Goal: Find specific page/section: Find specific page/section

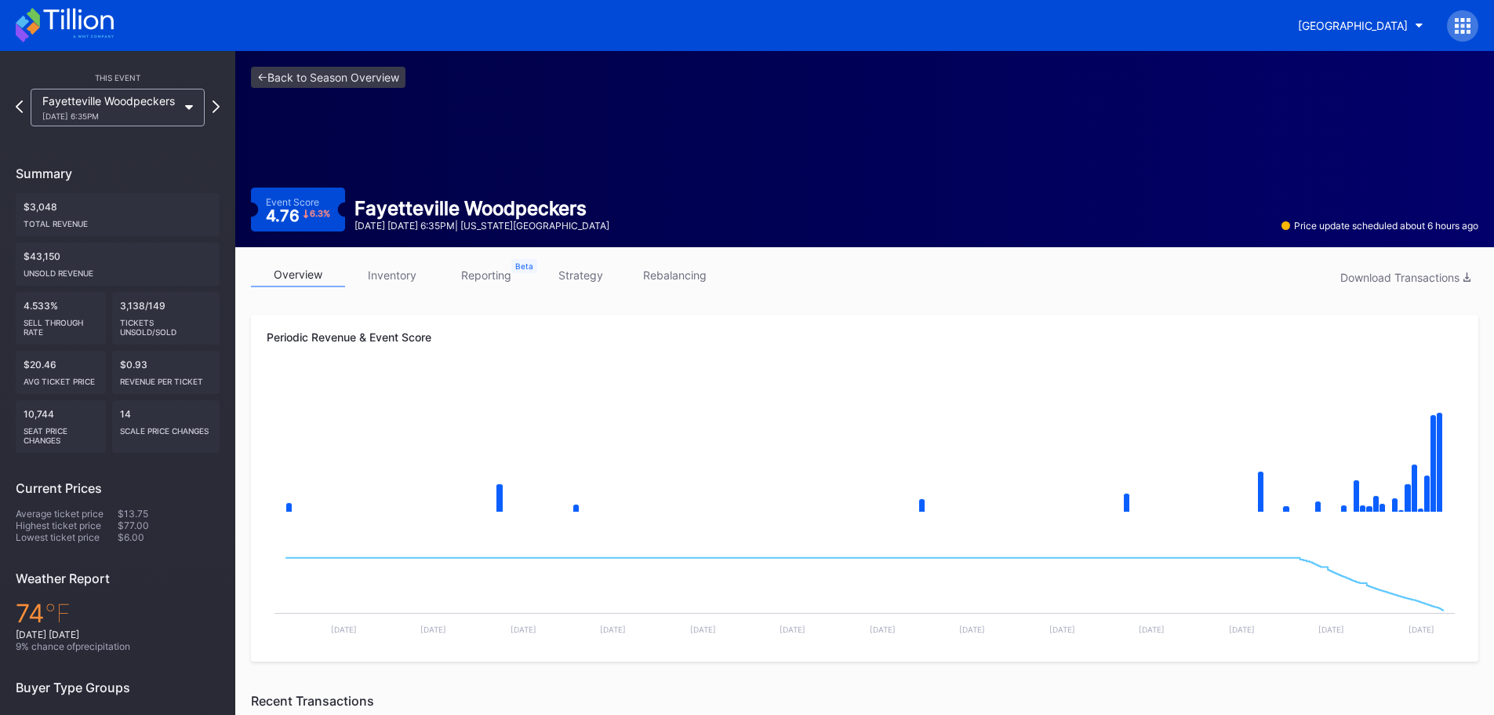
click at [35, 25] on icon at bounding box center [33, 28] width 13 height 13
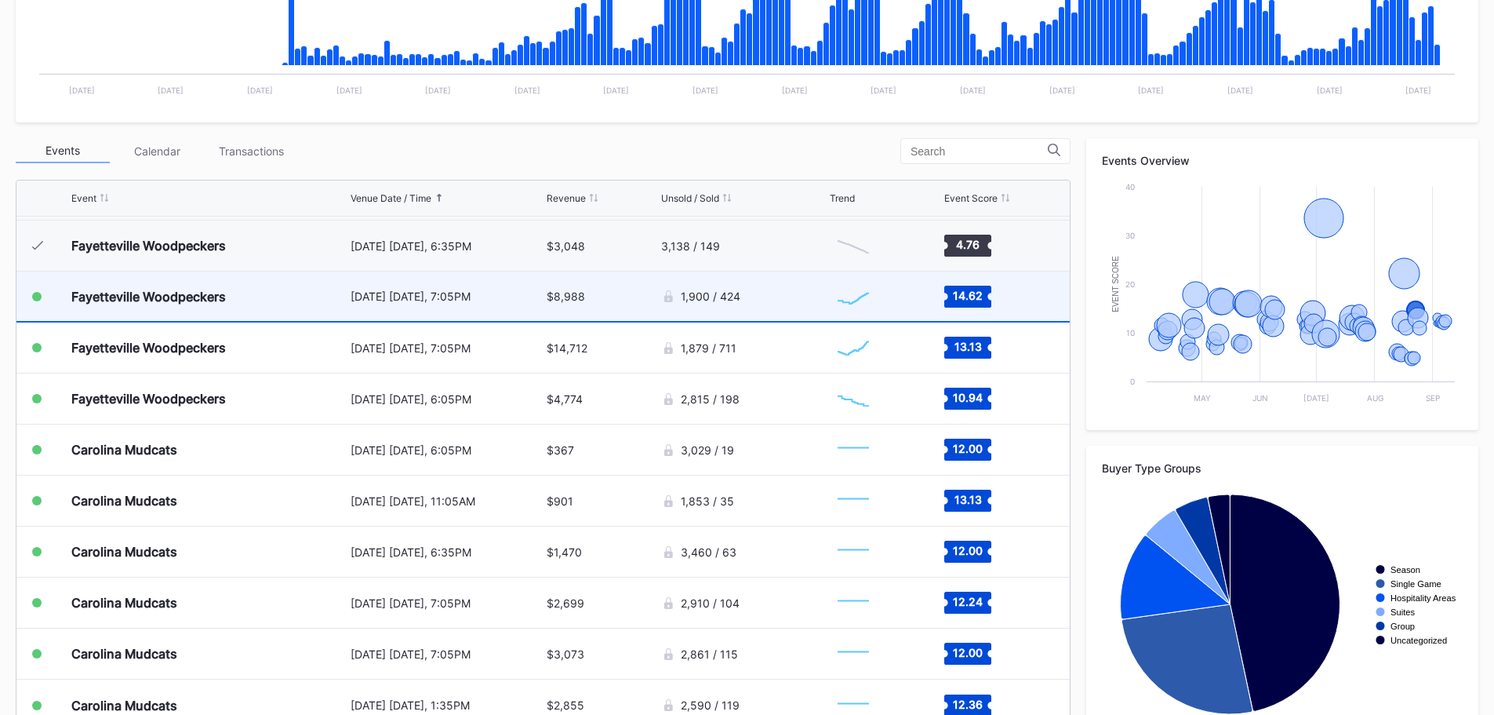
scroll to position [471, 0]
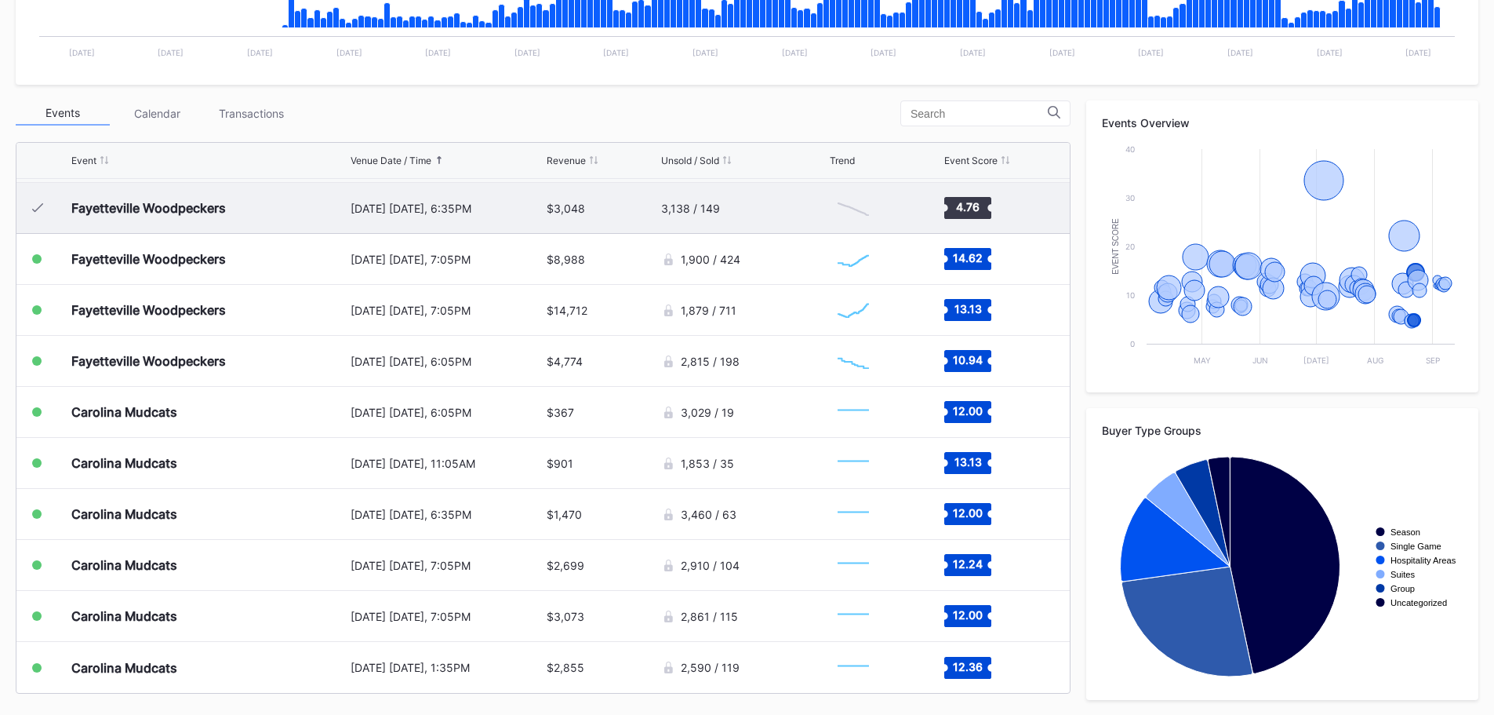
click at [381, 212] on div "[DATE] [DATE], 6:35PM" at bounding box center [447, 208] width 193 height 13
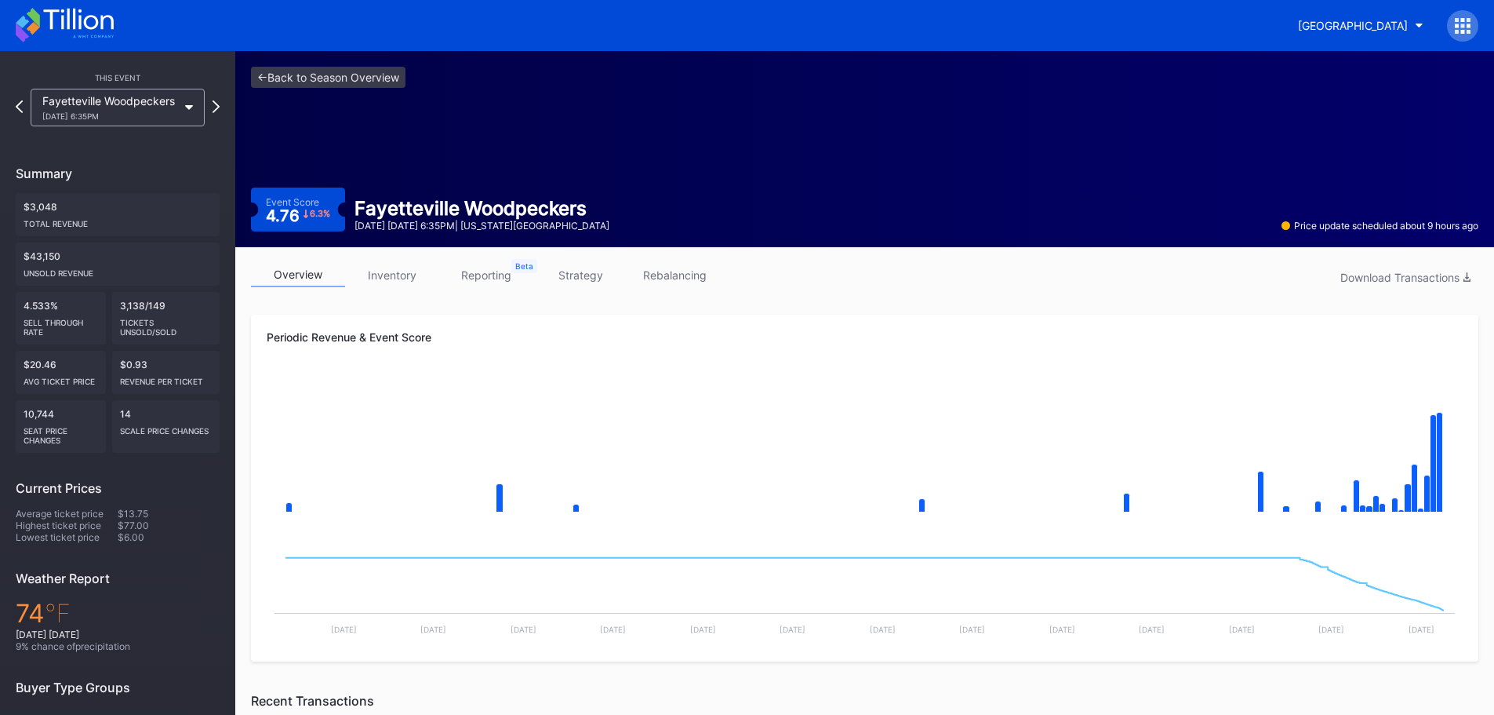
click at [408, 273] on link "inventory" at bounding box center [392, 275] width 94 height 24
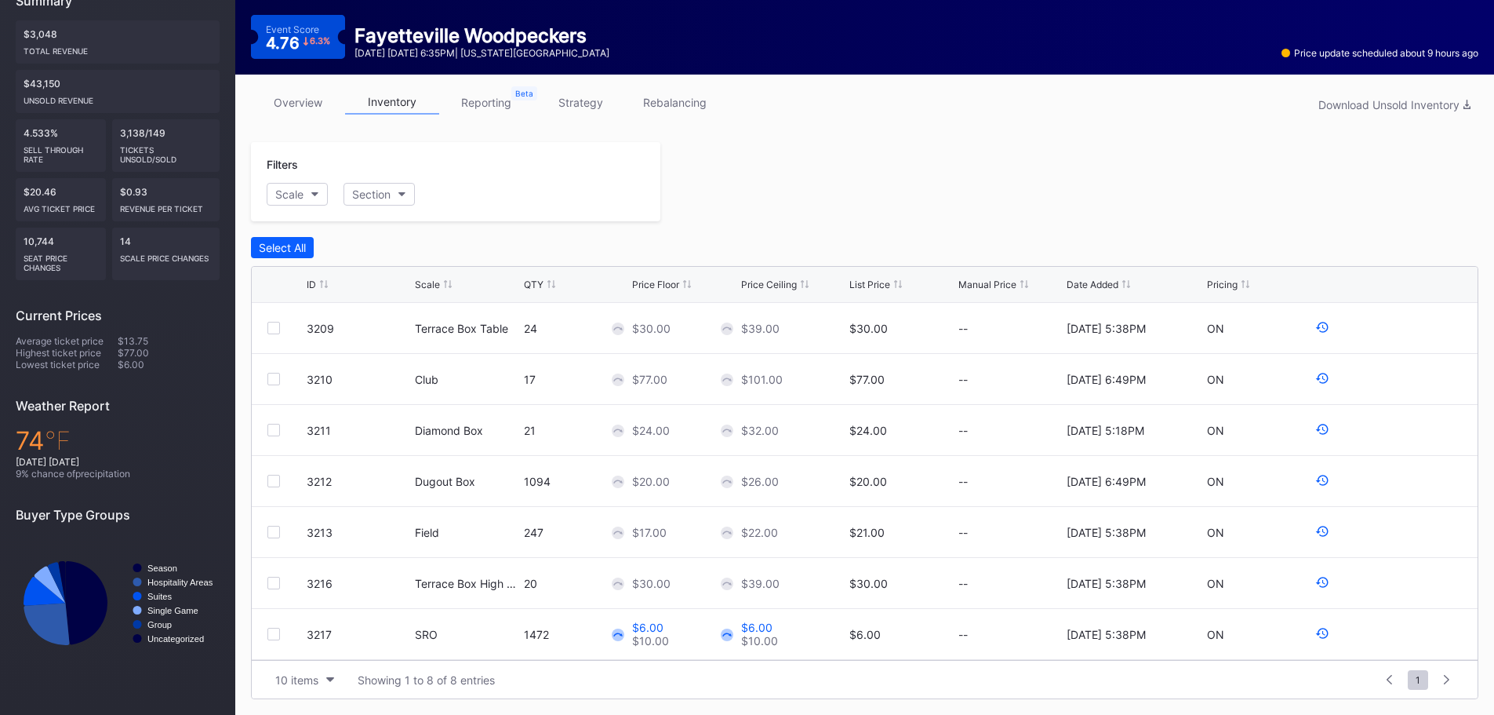
click at [309, 102] on link "overview" at bounding box center [298, 102] width 94 height 24
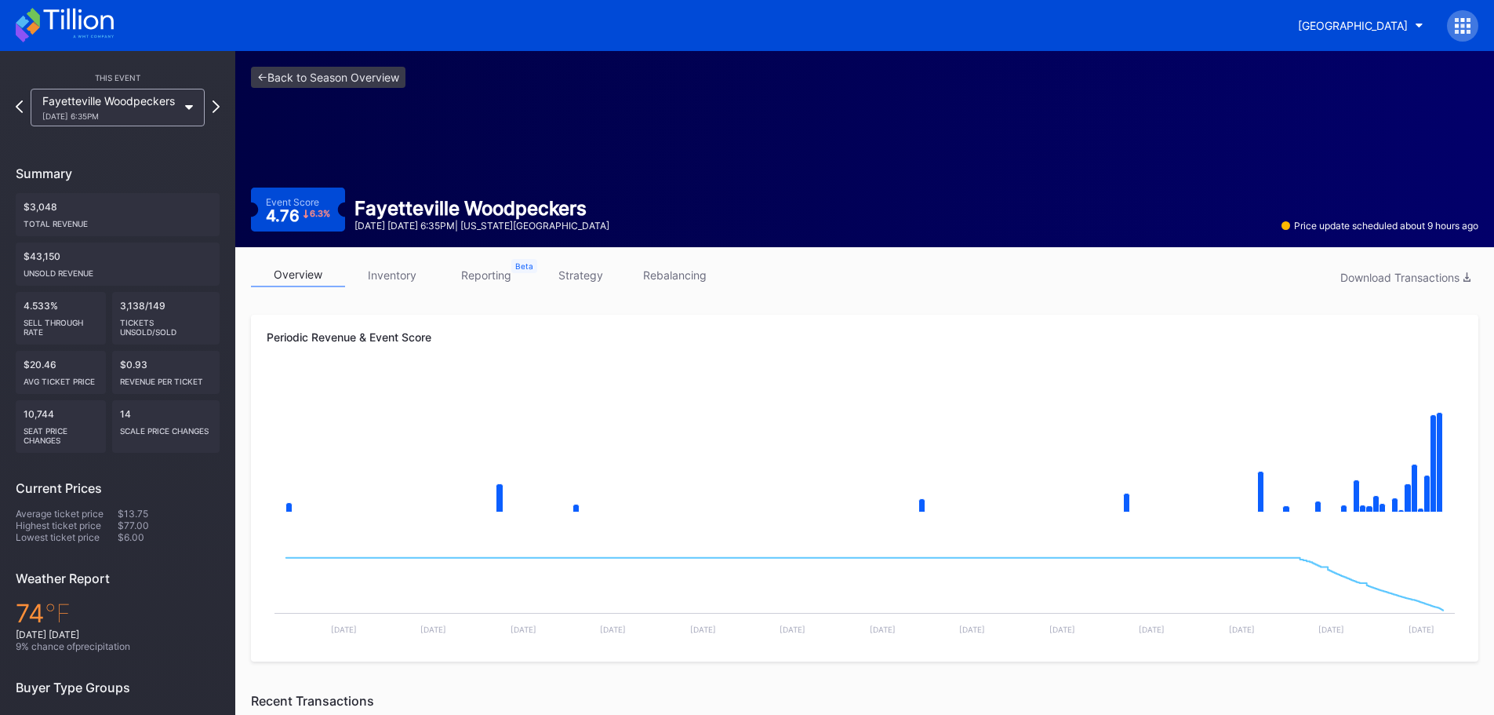
click at [36, 29] on icon at bounding box center [33, 28] width 13 height 13
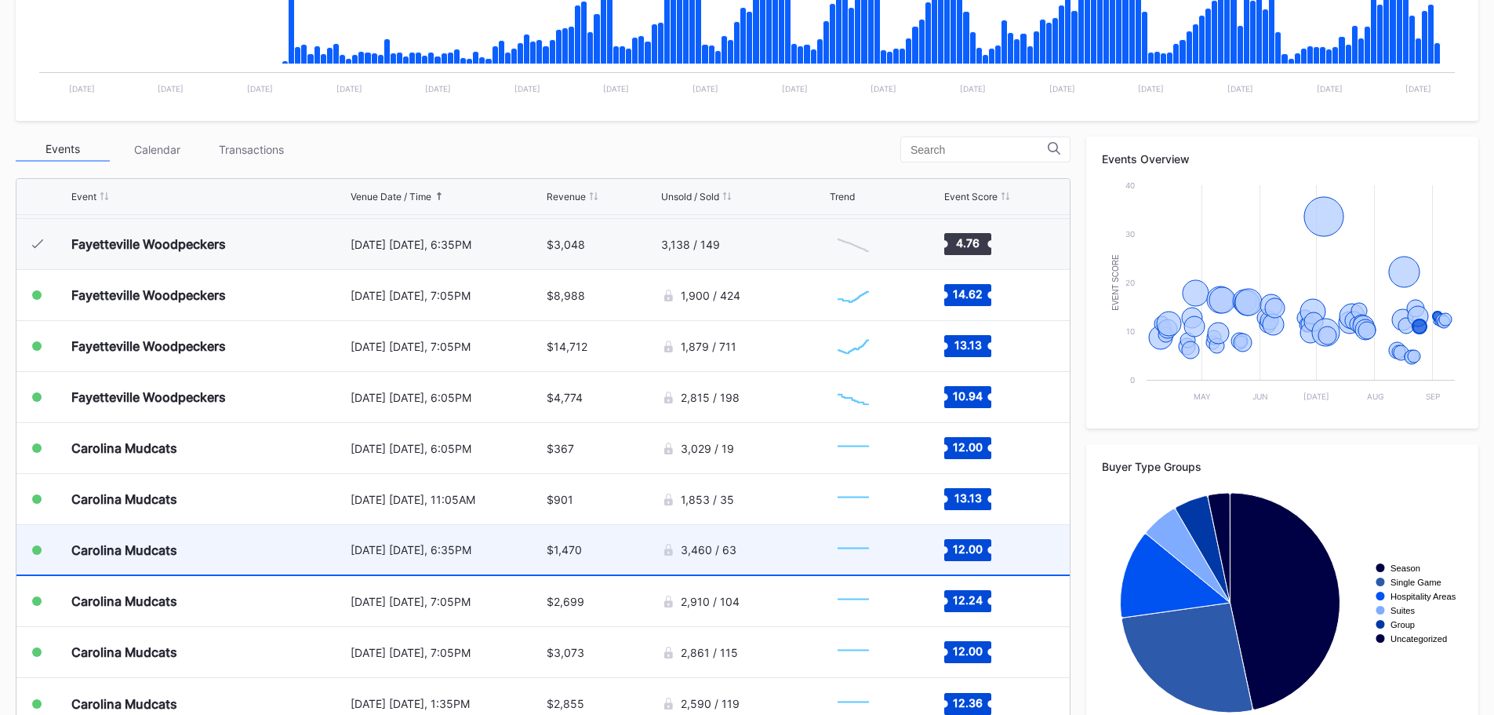
scroll to position [471, 0]
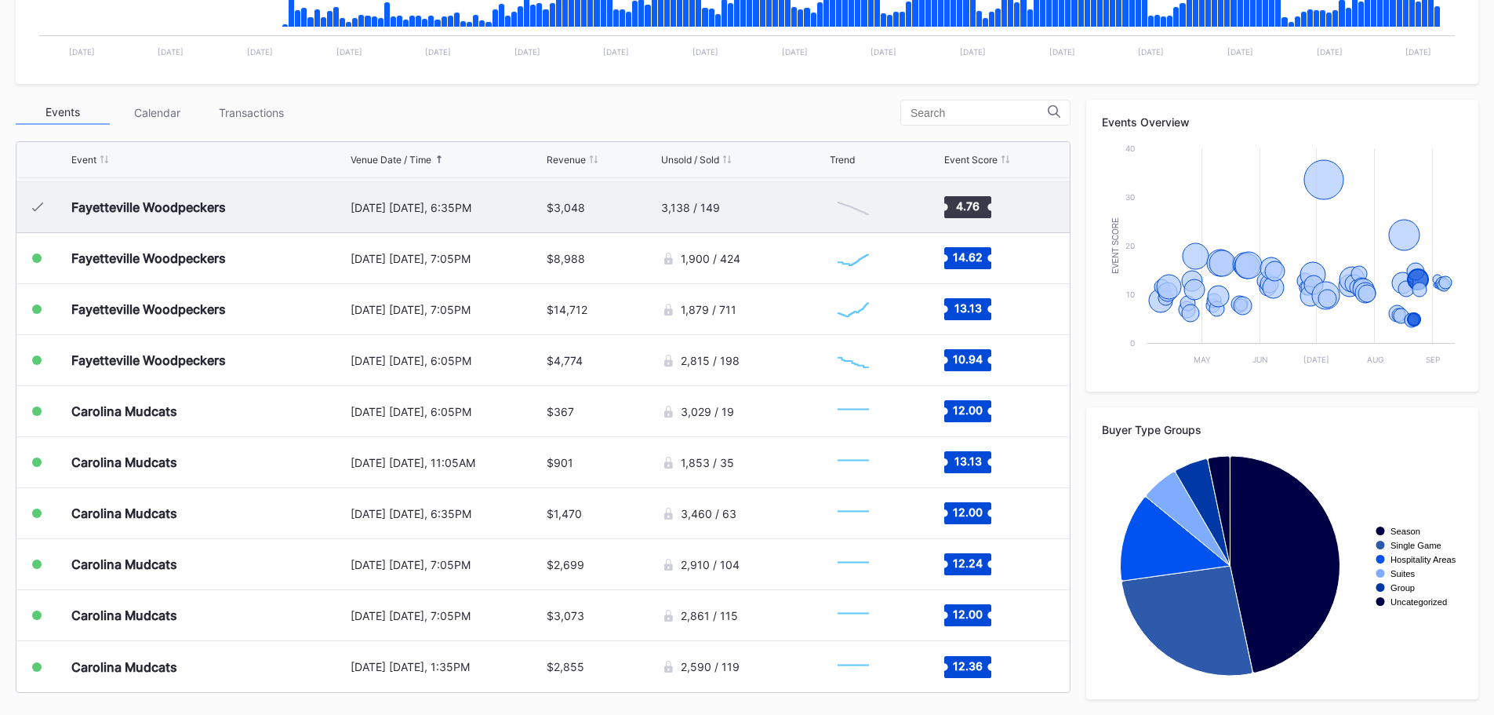
click at [182, 197] on div "Fayetteville Woodpeckers" at bounding box center [208, 207] width 275 height 50
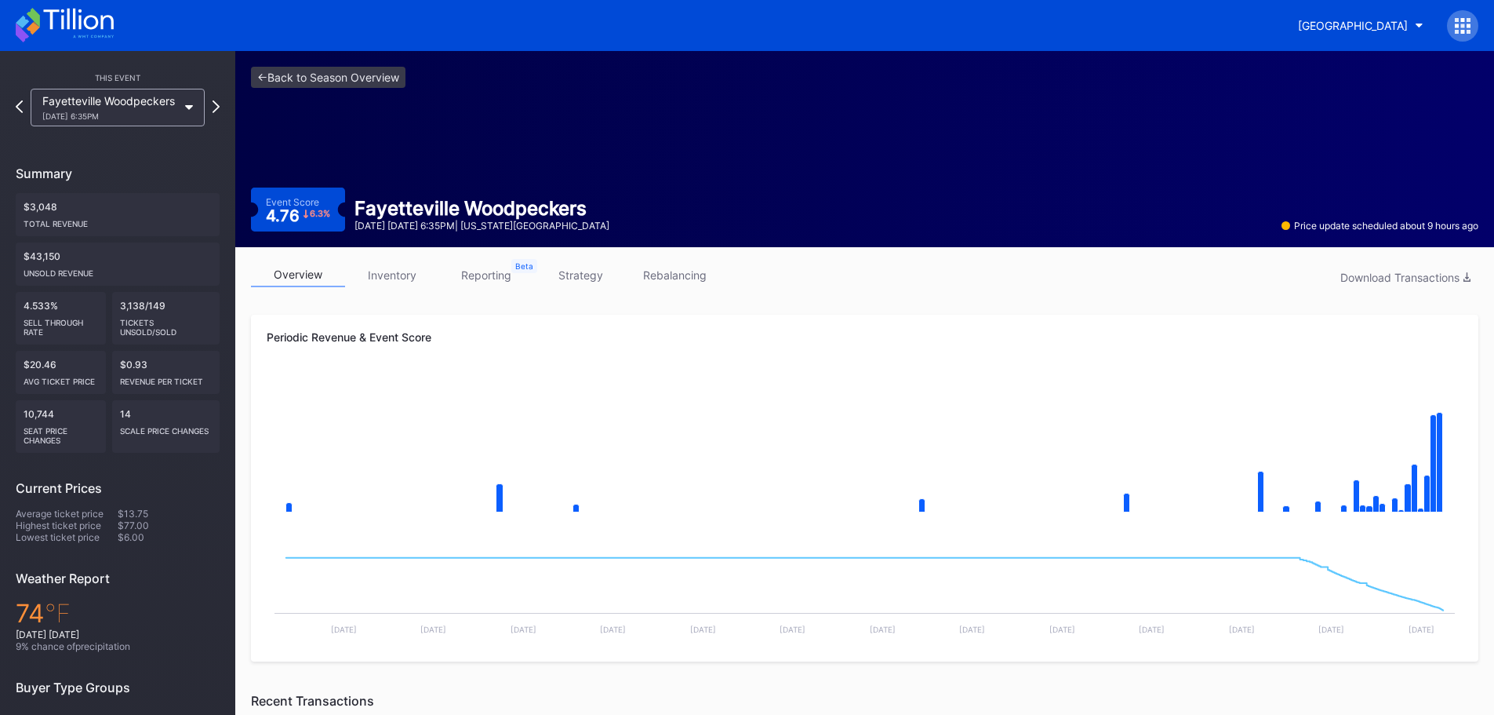
click at [398, 290] on div "overview inventory reporting strategy rebalancing Download Transactions" at bounding box center [865, 279] width 1228 height 32
click at [396, 277] on link "inventory" at bounding box center [392, 275] width 94 height 24
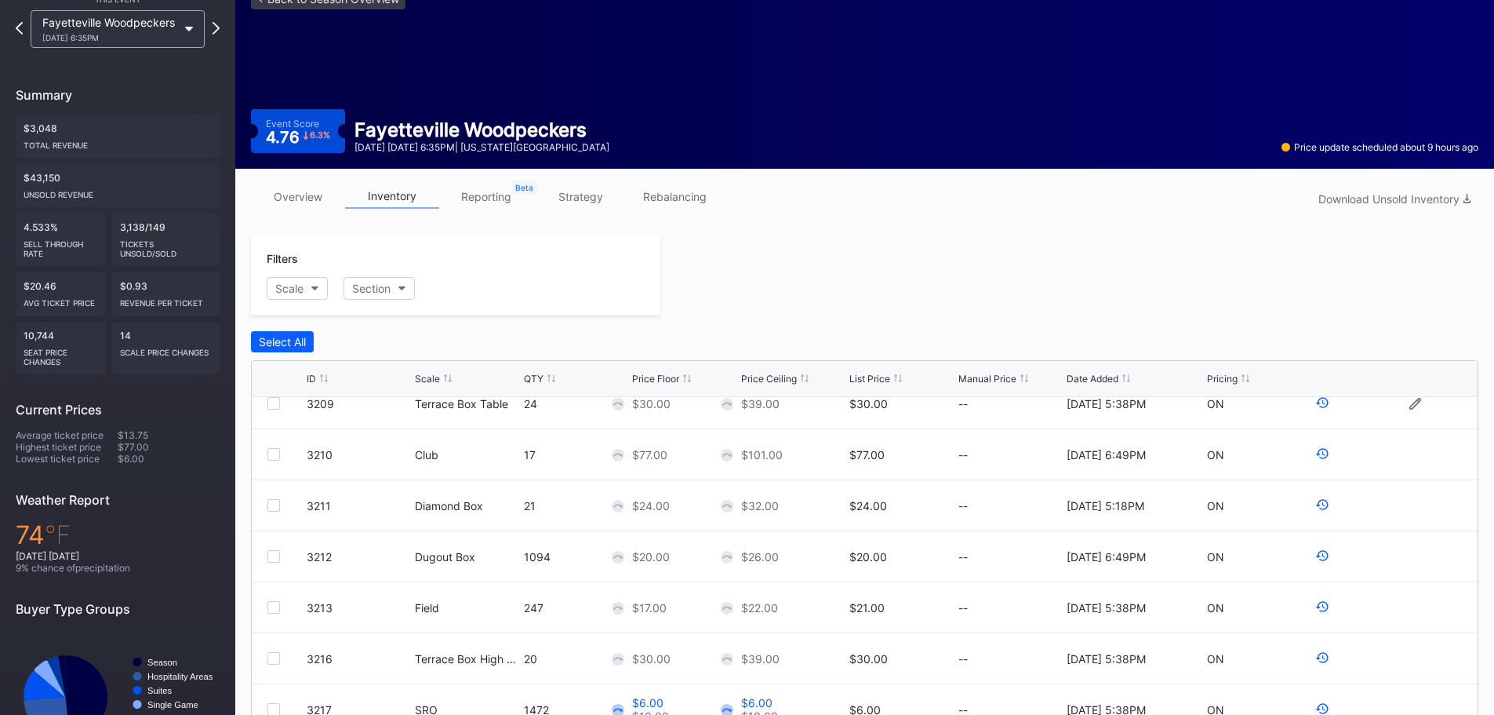
scroll to position [51, 0]
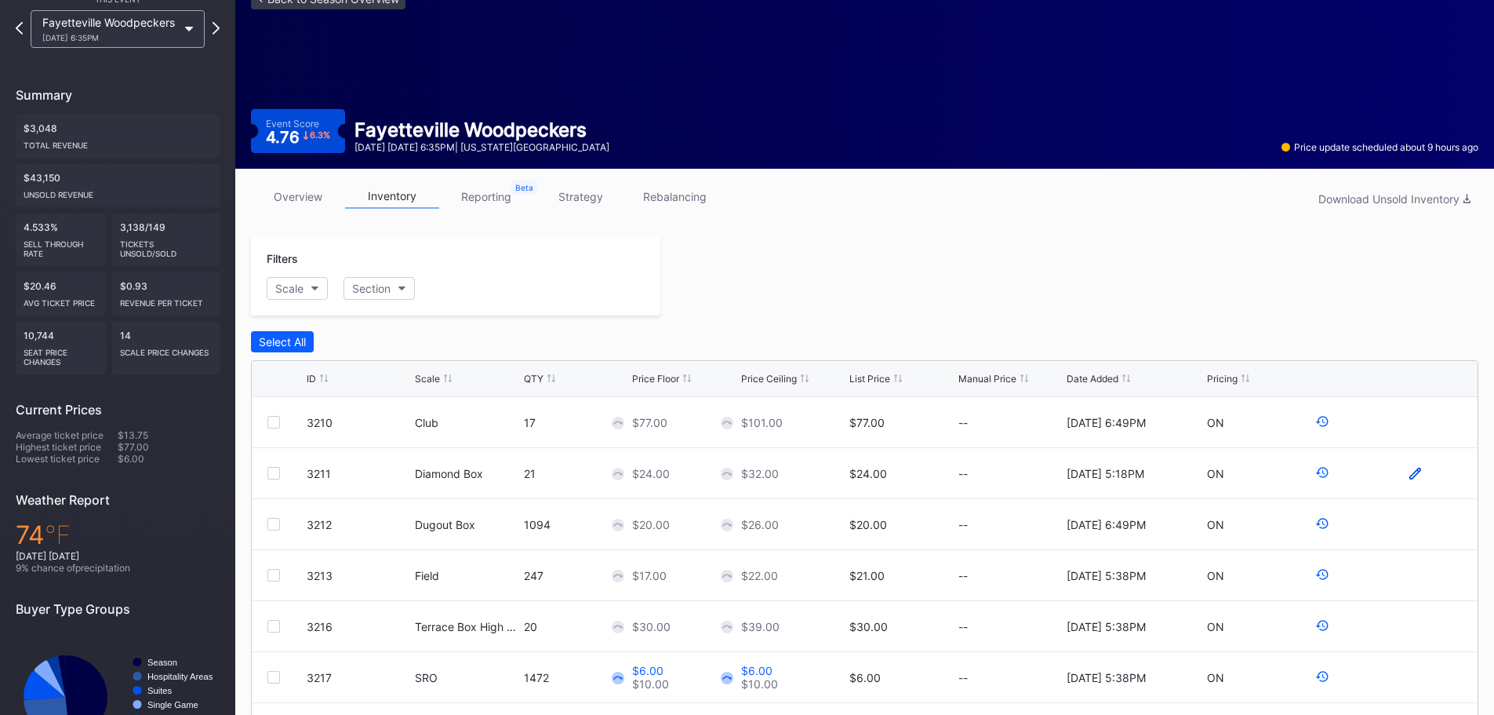
click at [1409, 476] on icon at bounding box center [1415, 473] width 12 height 12
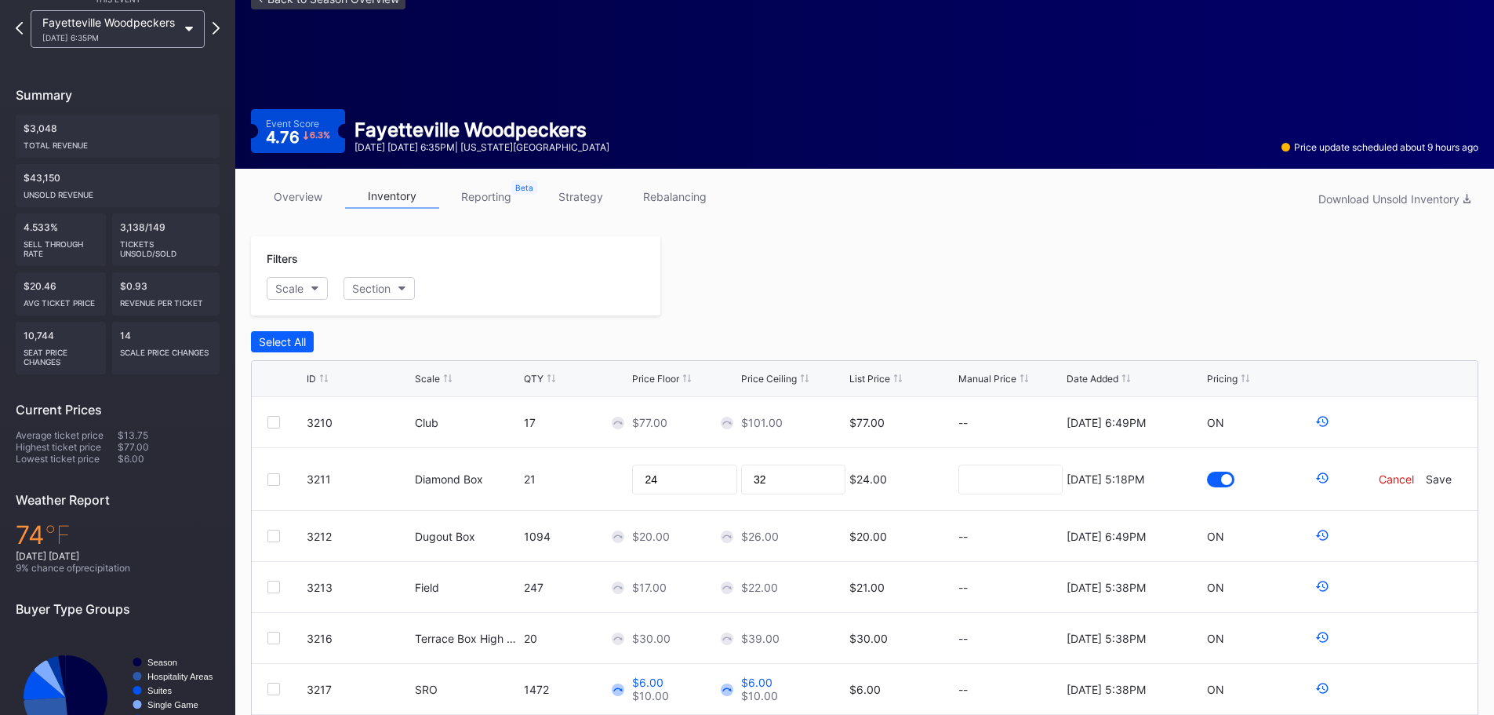
click at [1383, 478] on div "Cancel" at bounding box center [1396, 478] width 35 height 13
